Goal: Information Seeking & Learning: Learn about a topic

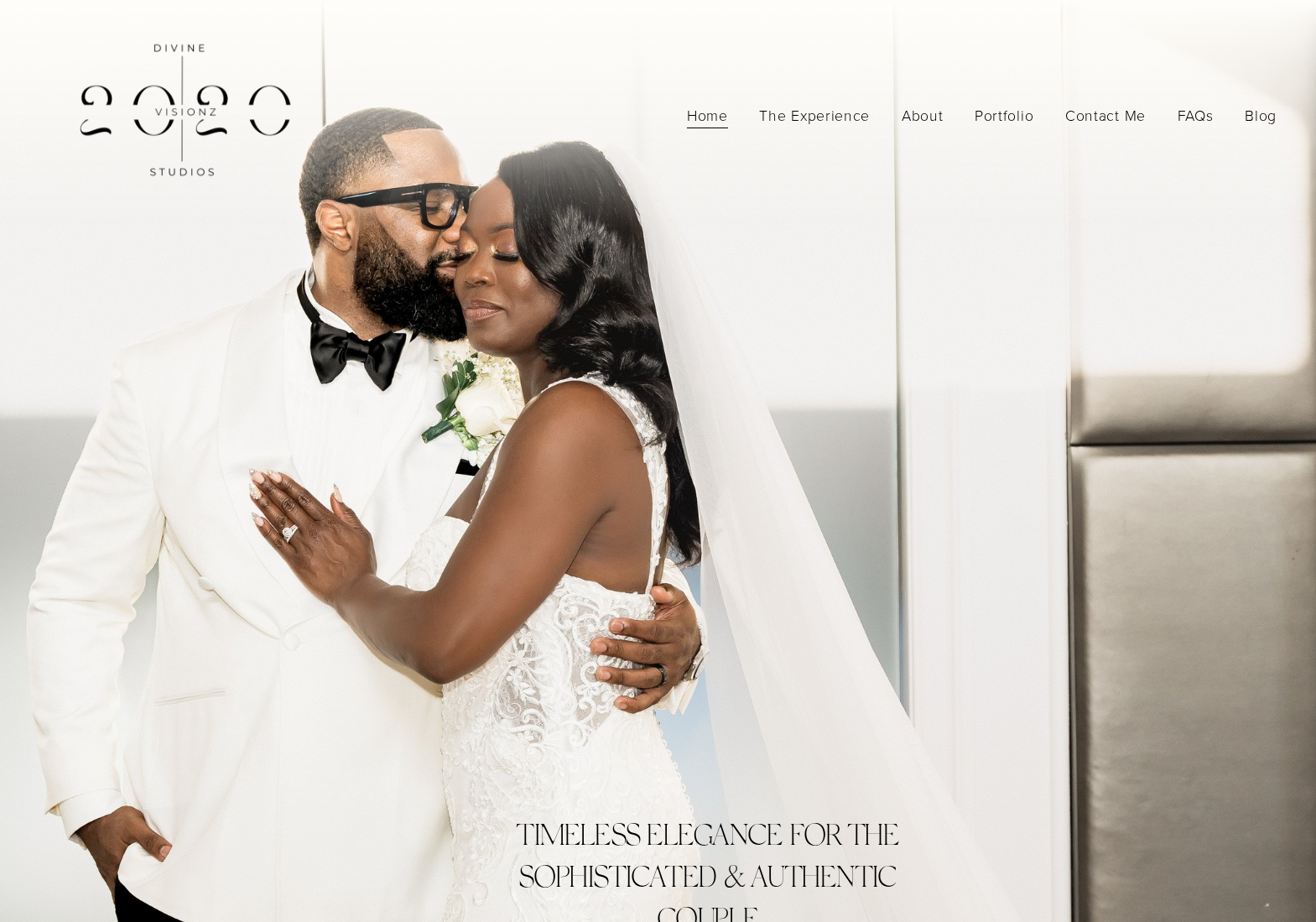
click at [1255, 116] on link "Blog" at bounding box center [1261, 115] width 32 height 29
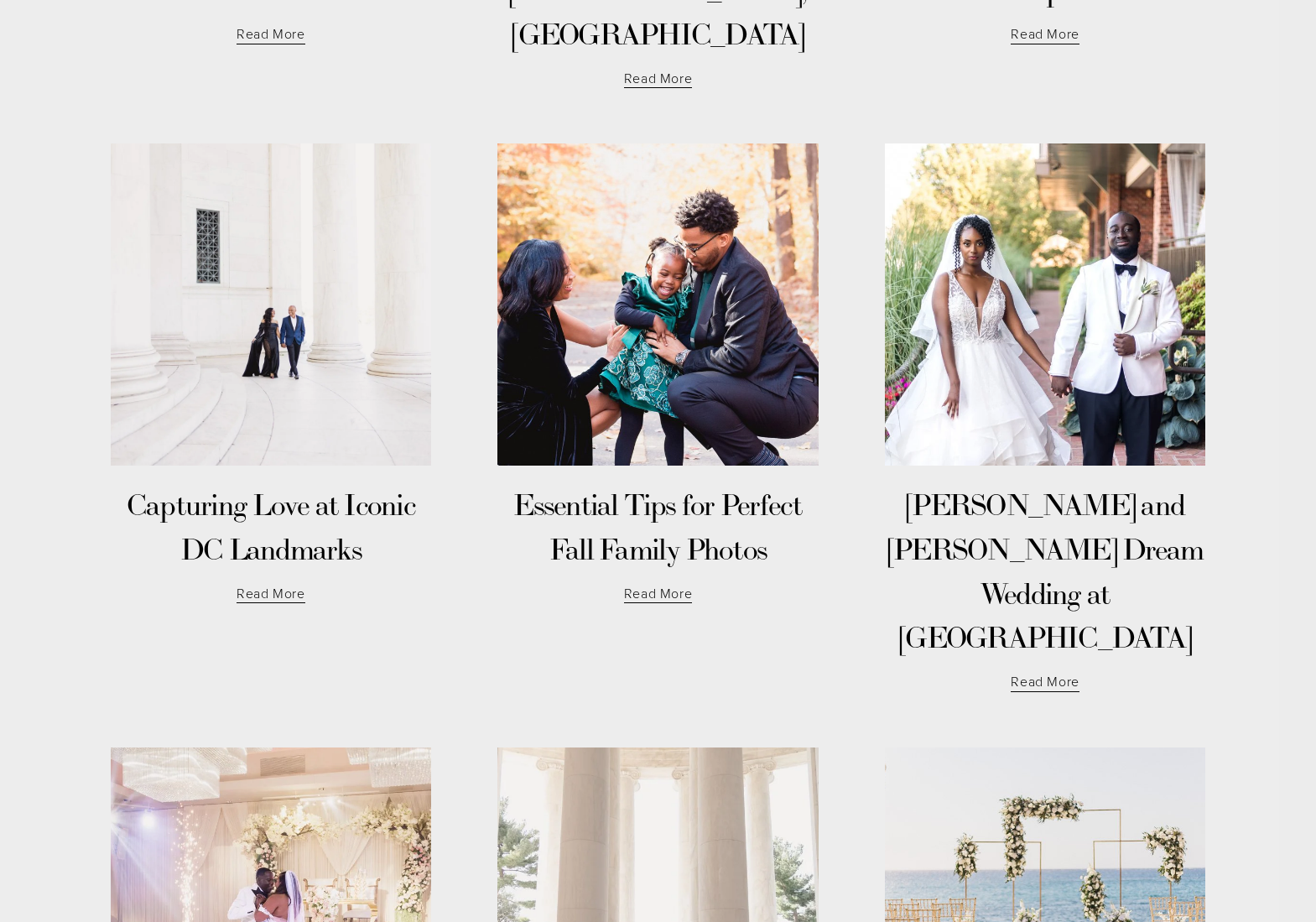
scroll to position [1729, 0]
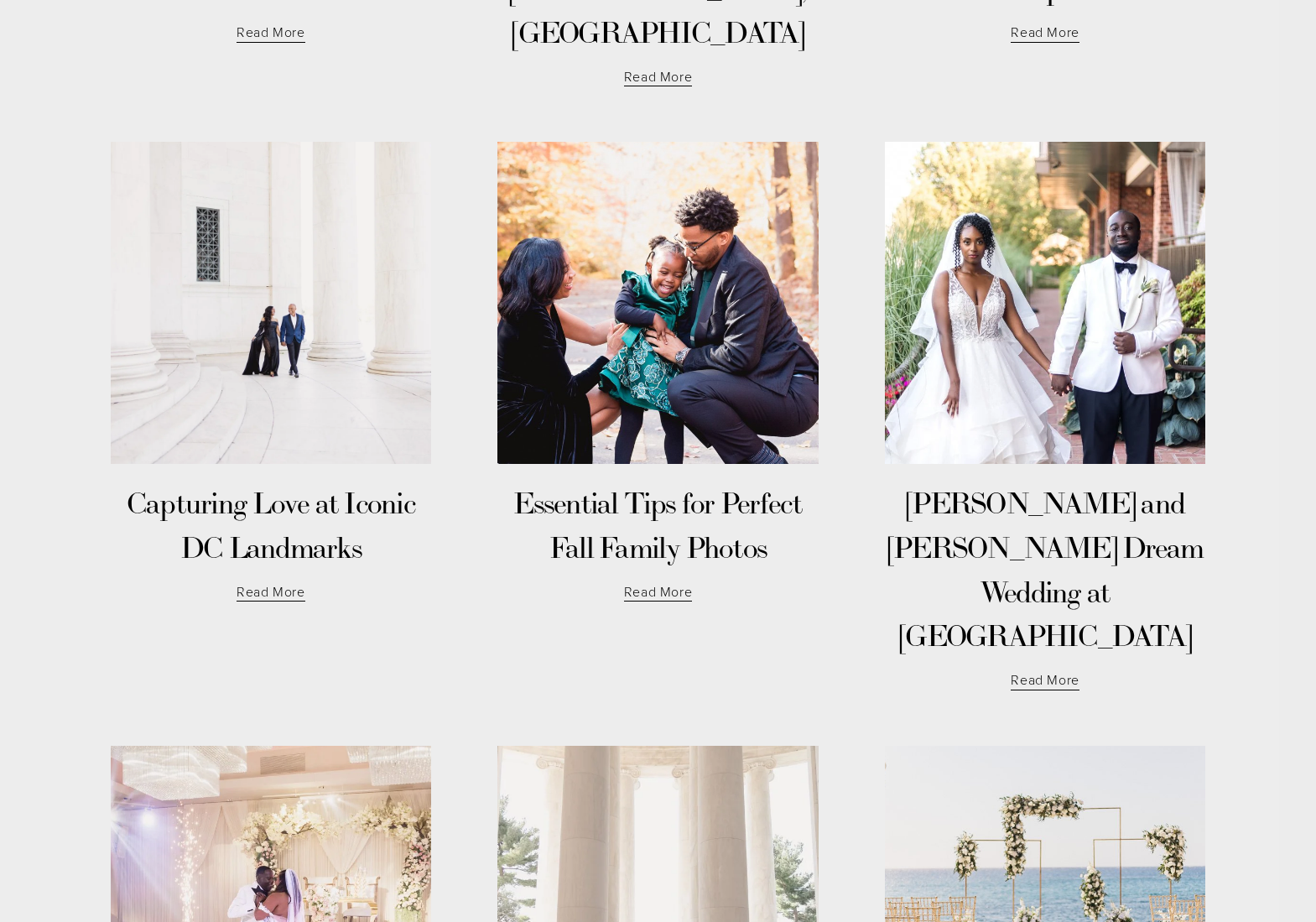
click at [1044, 658] on link "Read More" at bounding box center [1044, 675] width 69 height 34
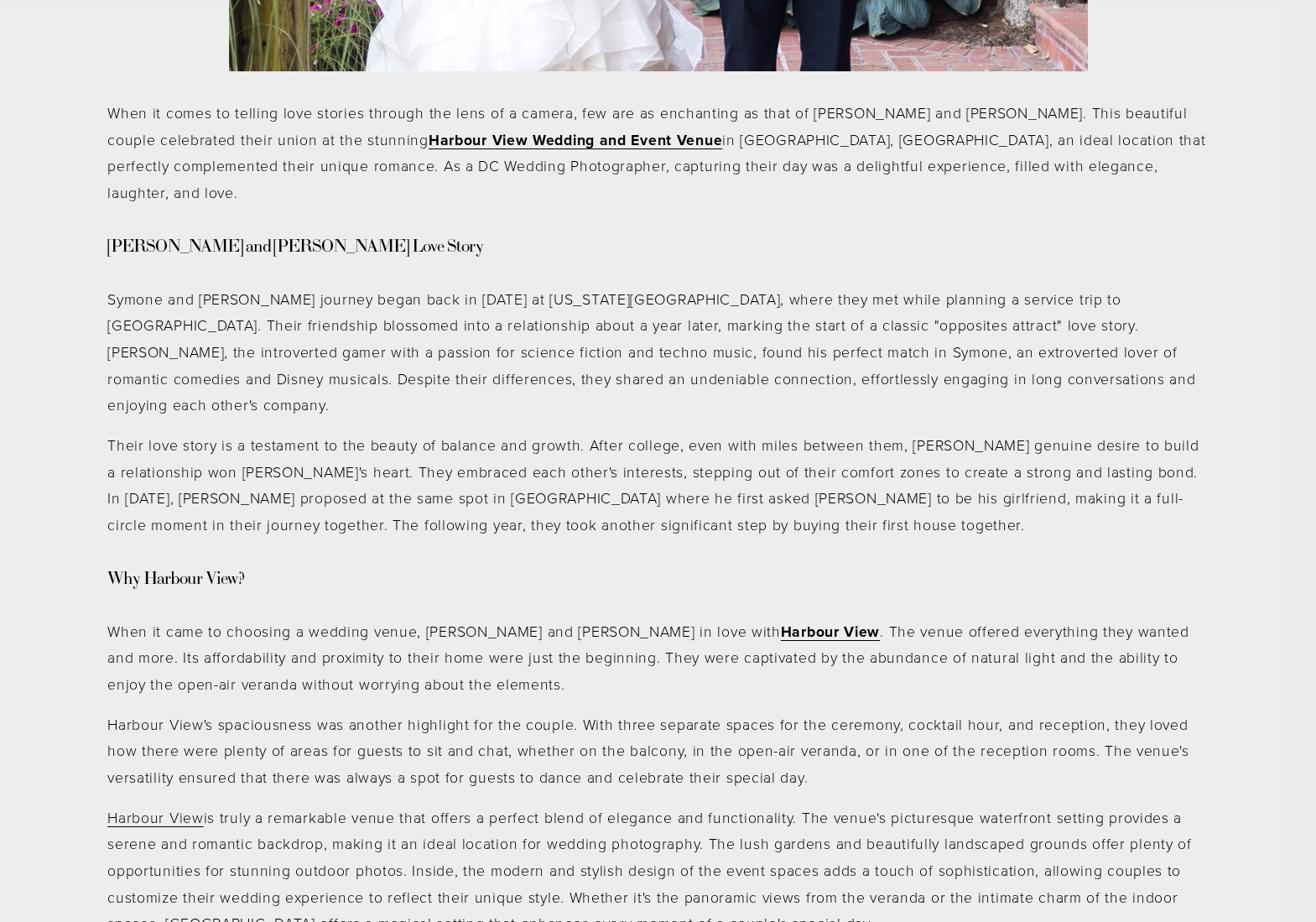
scroll to position [1190, 0]
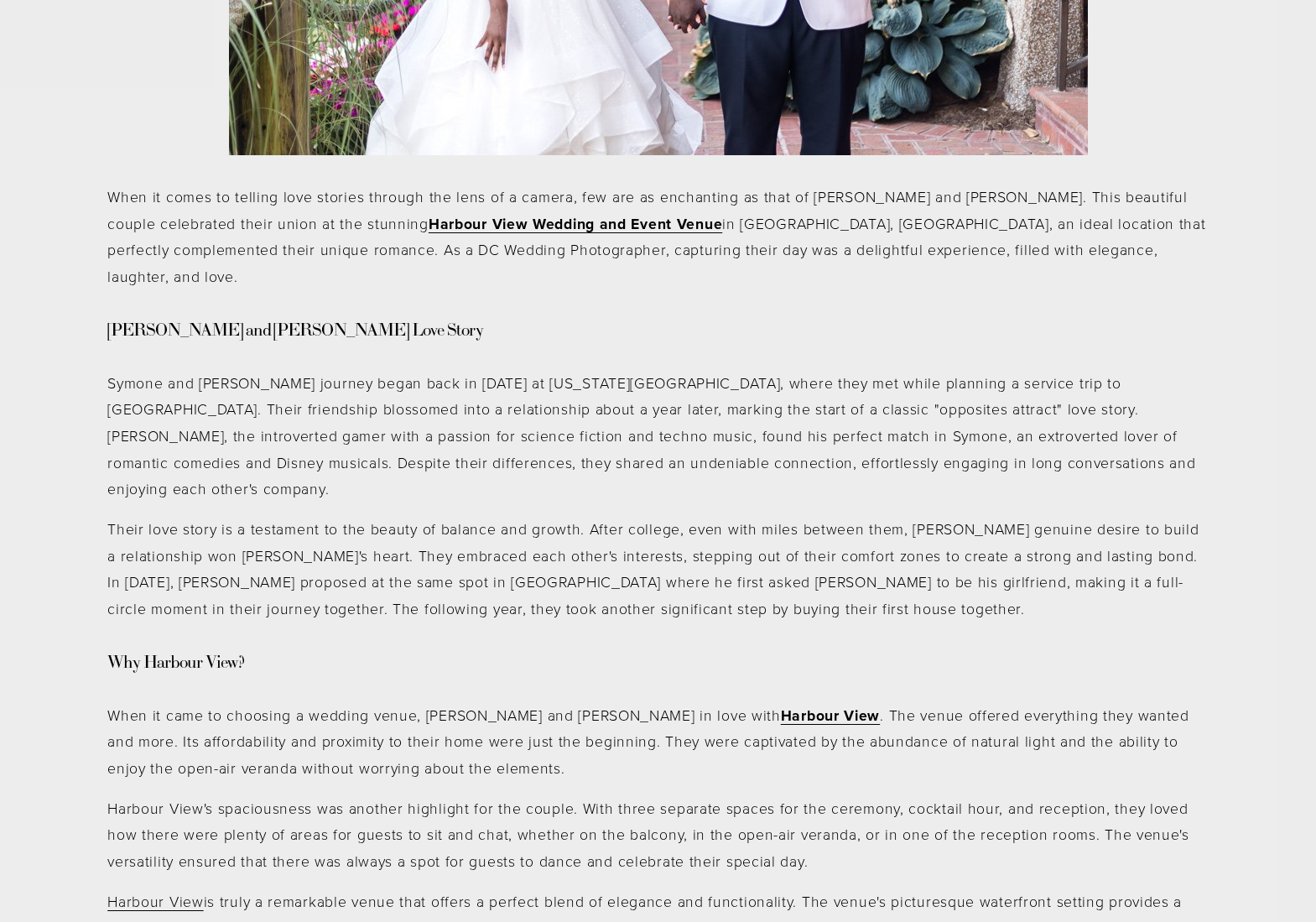
click at [887, 350] on div "When it comes to telling love stories through the lens of a camera, few are as …" at bounding box center [658, 775] width 1102 height 1183
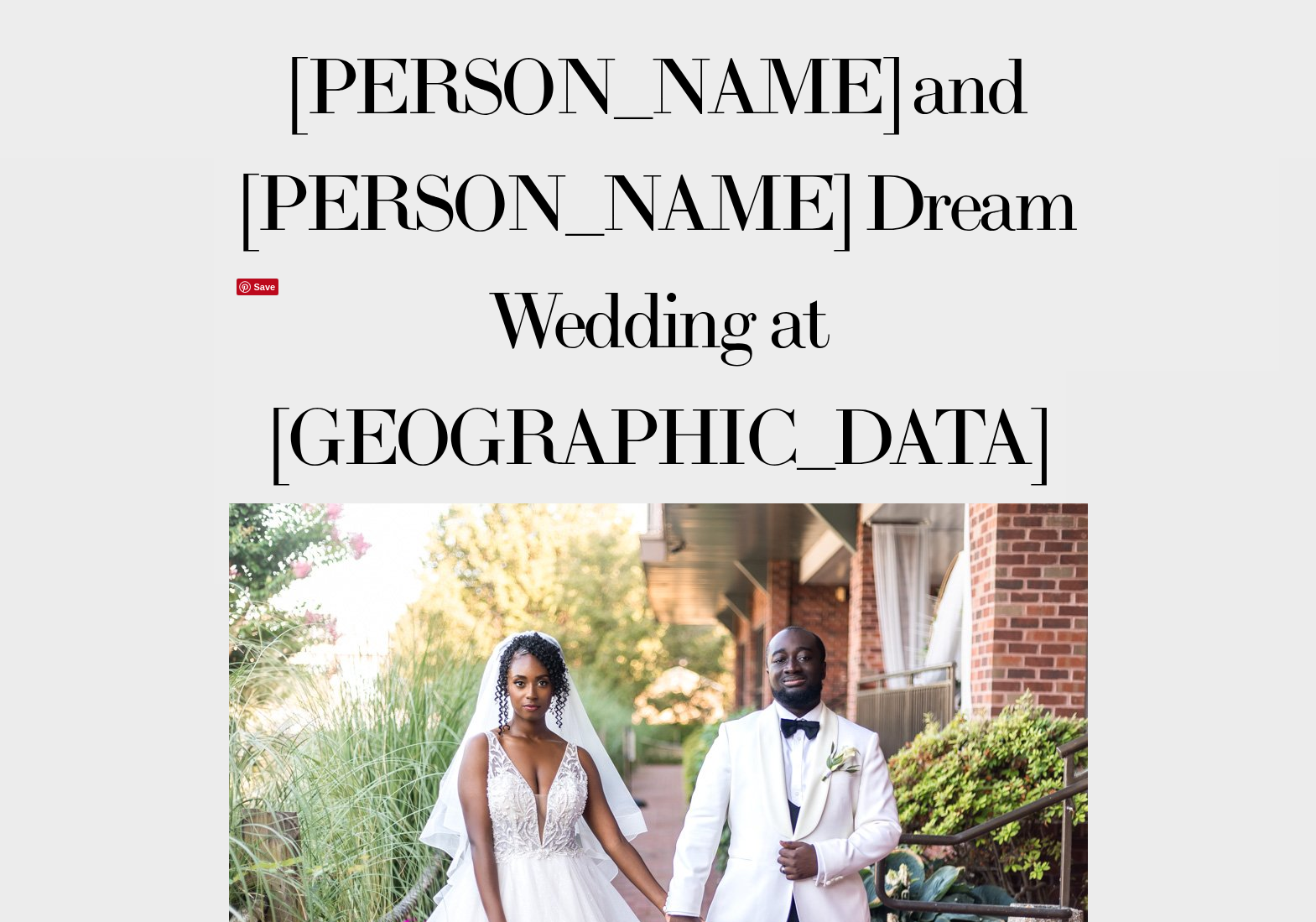
scroll to position [275, 0]
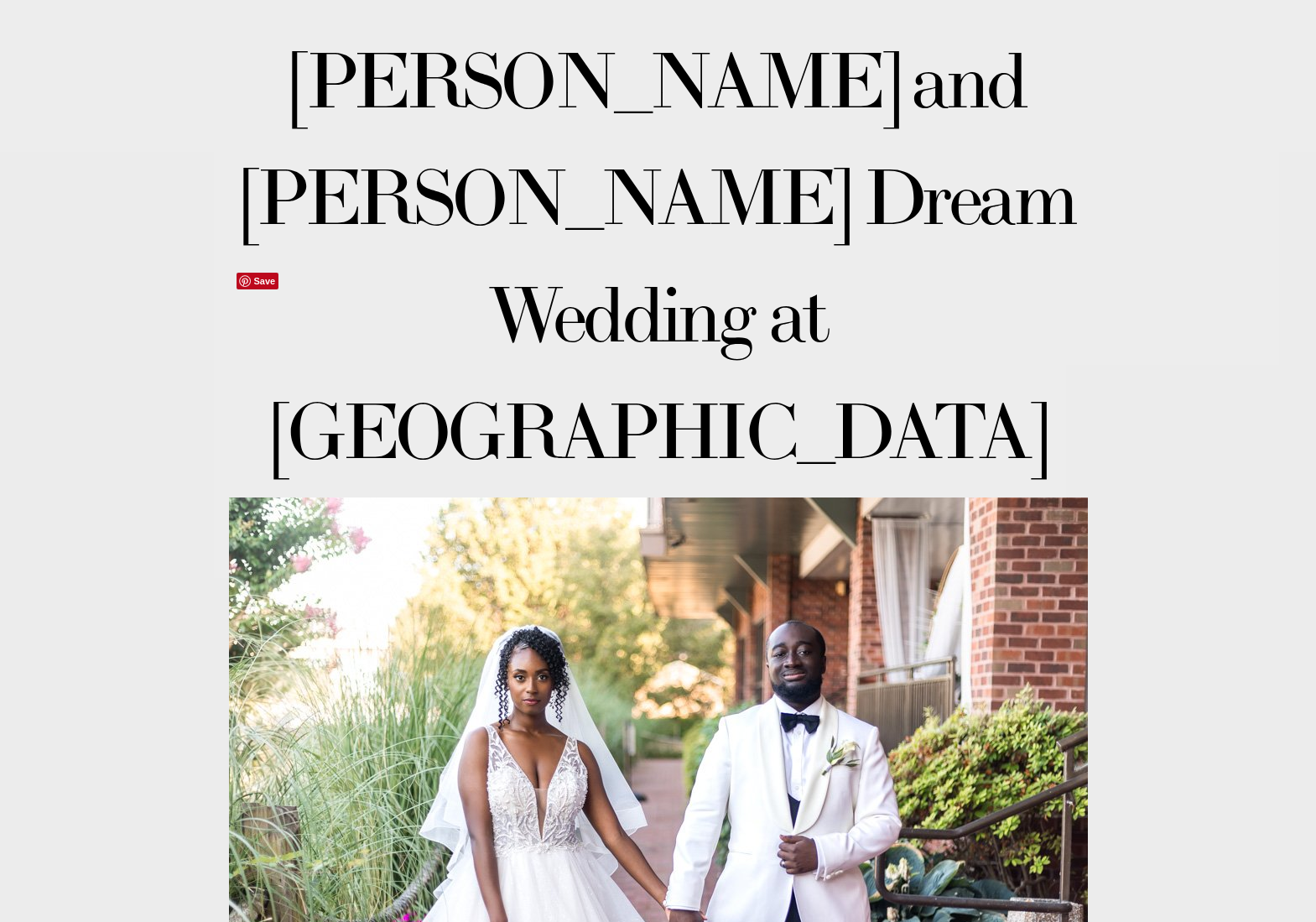
click at [826, 498] on div at bounding box center [658, 784] width 859 height 573
